Goal: Use online tool/utility: Utilize a website feature to perform a specific function

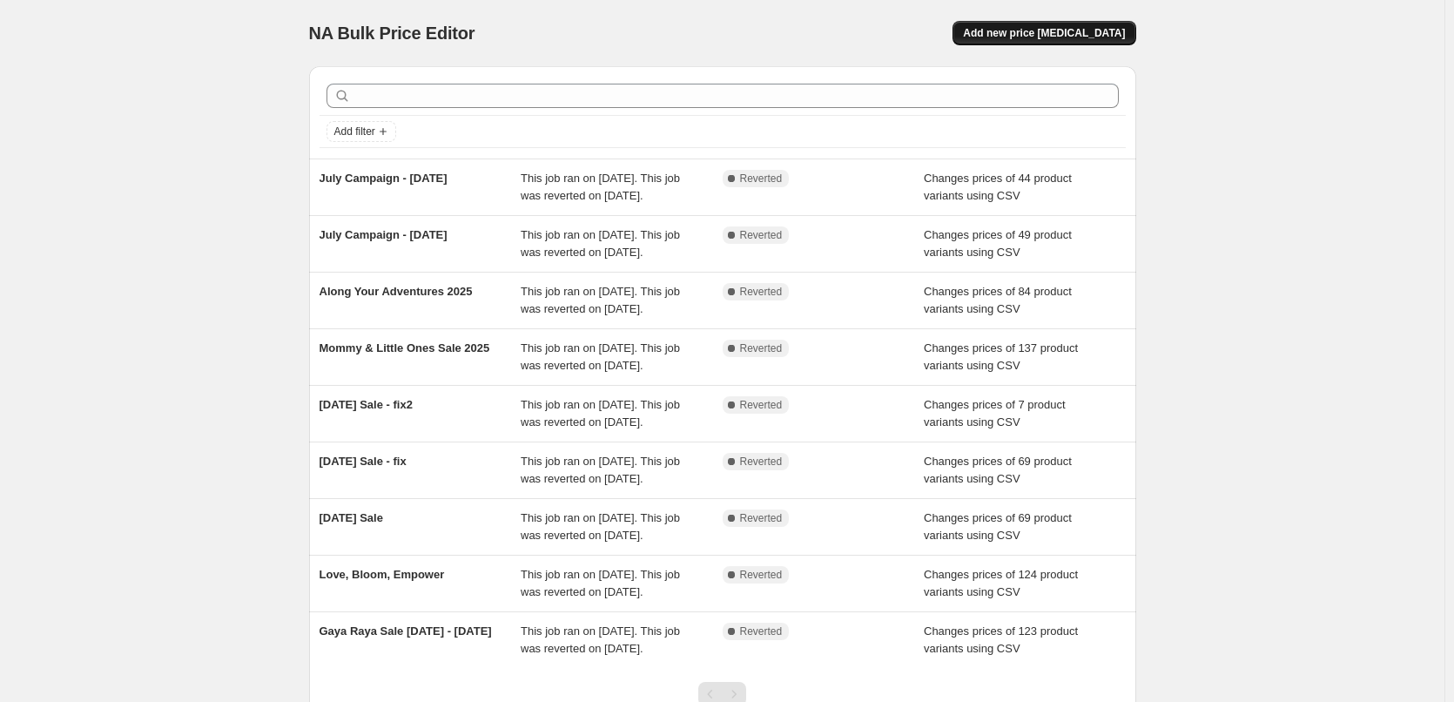
click at [1106, 37] on span "Add new price [MEDICAL_DATA]" at bounding box center [1044, 33] width 162 height 14
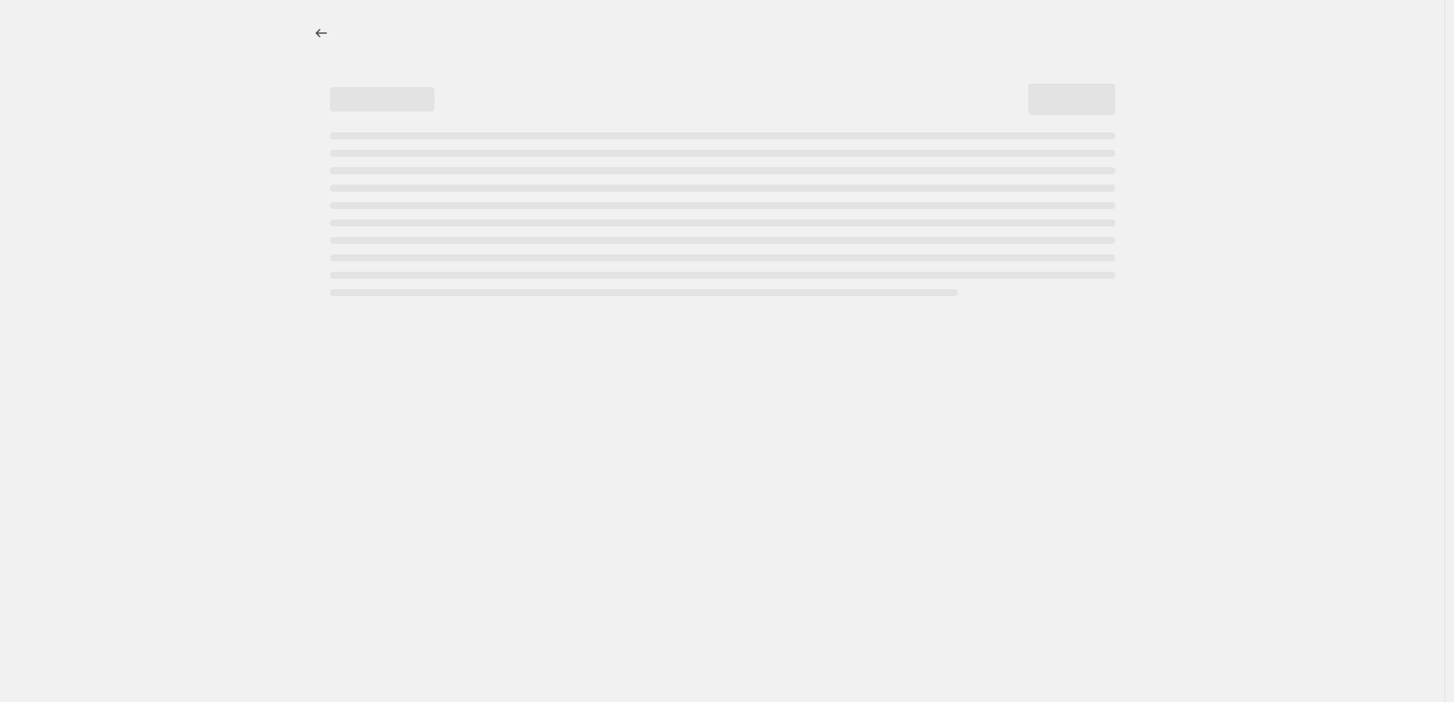
select select "percentage"
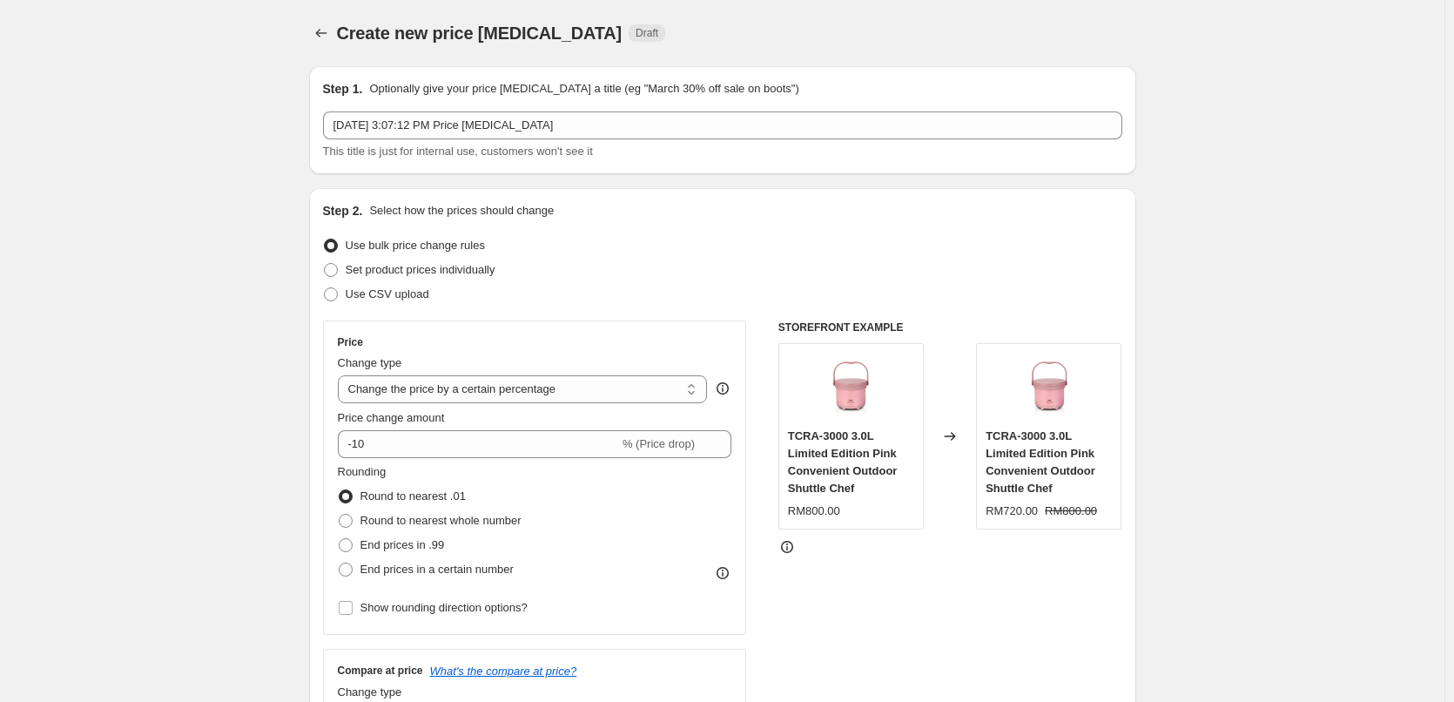
click at [418, 307] on div "Step 2. Select how the prices should change Use bulk price change rules Set pro…" at bounding box center [722, 493] width 799 height 583
click at [407, 294] on span "Use CSV upload" at bounding box center [388, 293] width 84 height 13
click at [325, 288] on input "Use CSV upload" at bounding box center [324, 287] width 1 height 1
radio input "true"
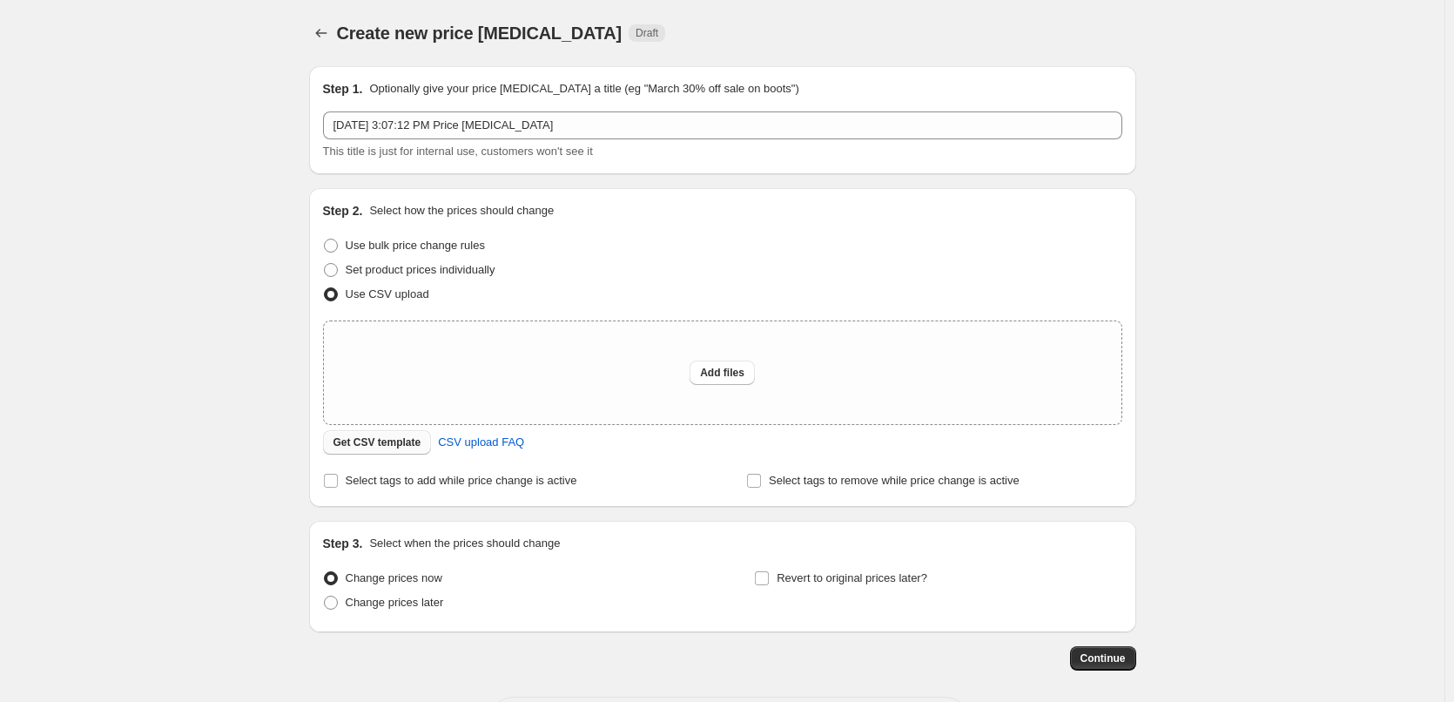
click at [407, 446] on span "Get CSV template" at bounding box center [377, 442] width 88 height 14
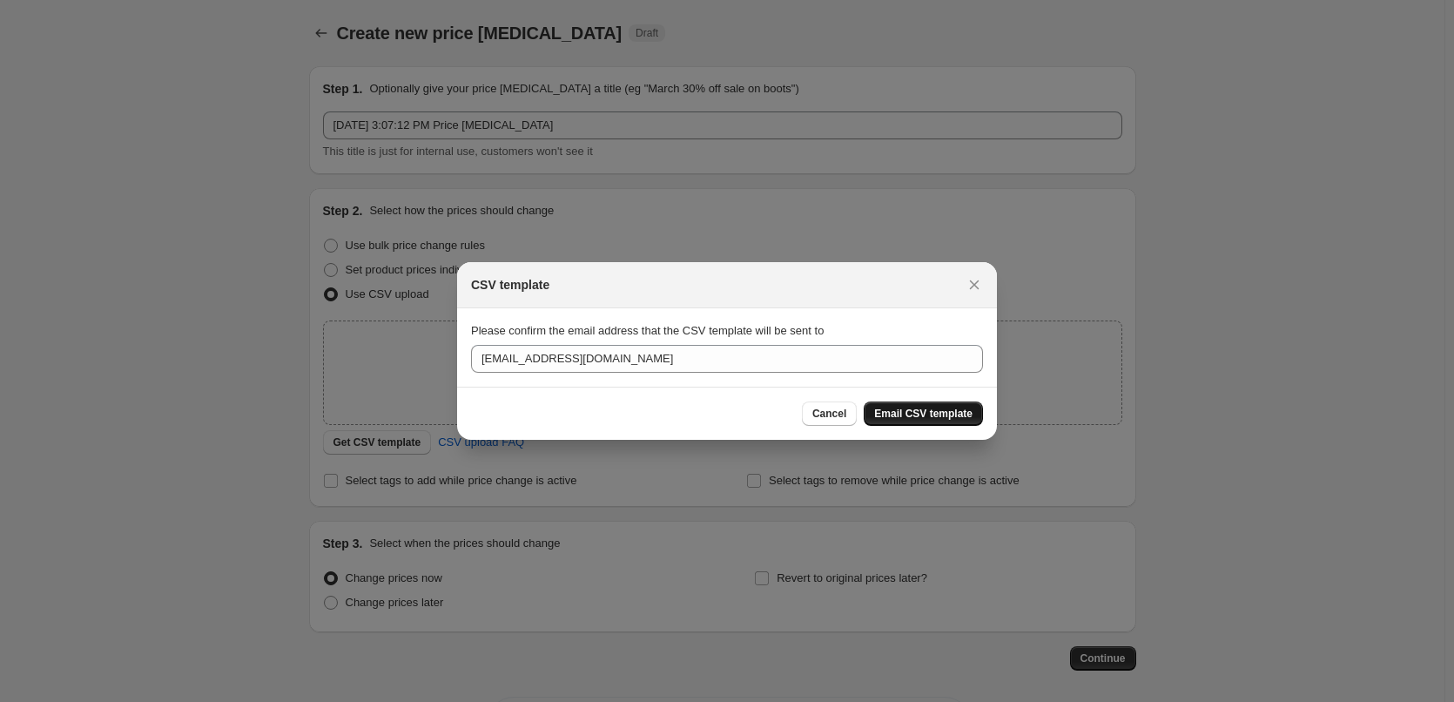
click at [924, 411] on span "Email CSV template" at bounding box center [923, 414] width 98 height 14
